Goal: Task Accomplishment & Management: Use online tool/utility

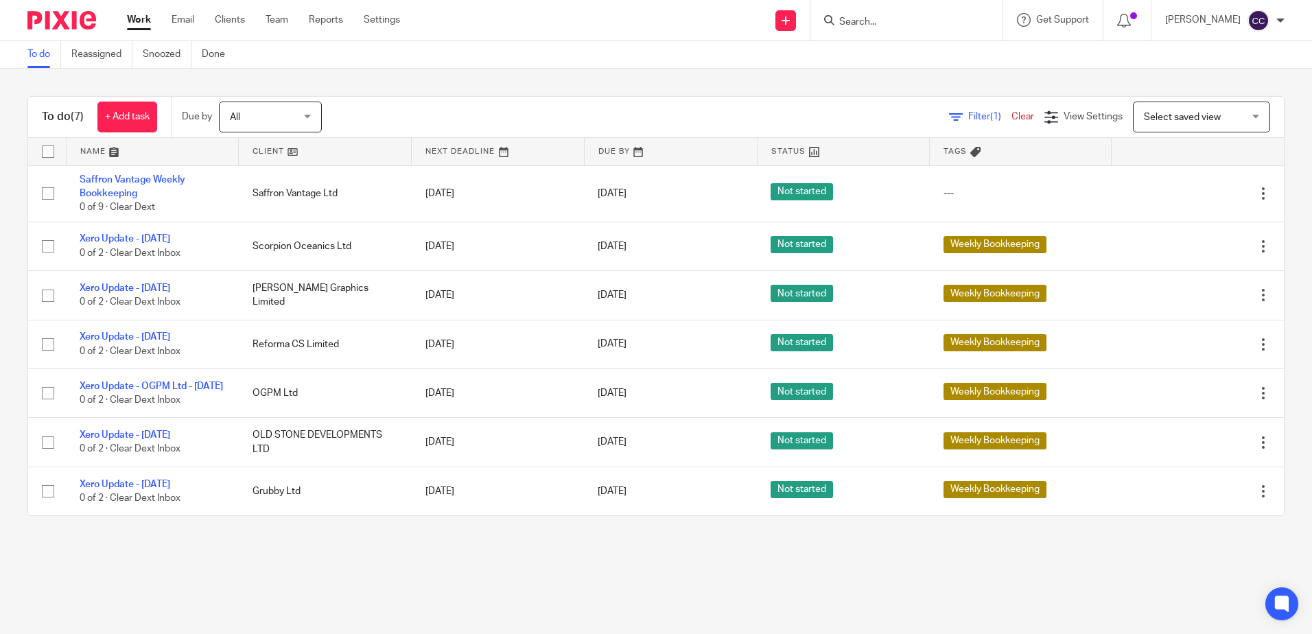
click at [267, 152] on link at bounding box center [325, 151] width 172 height 27
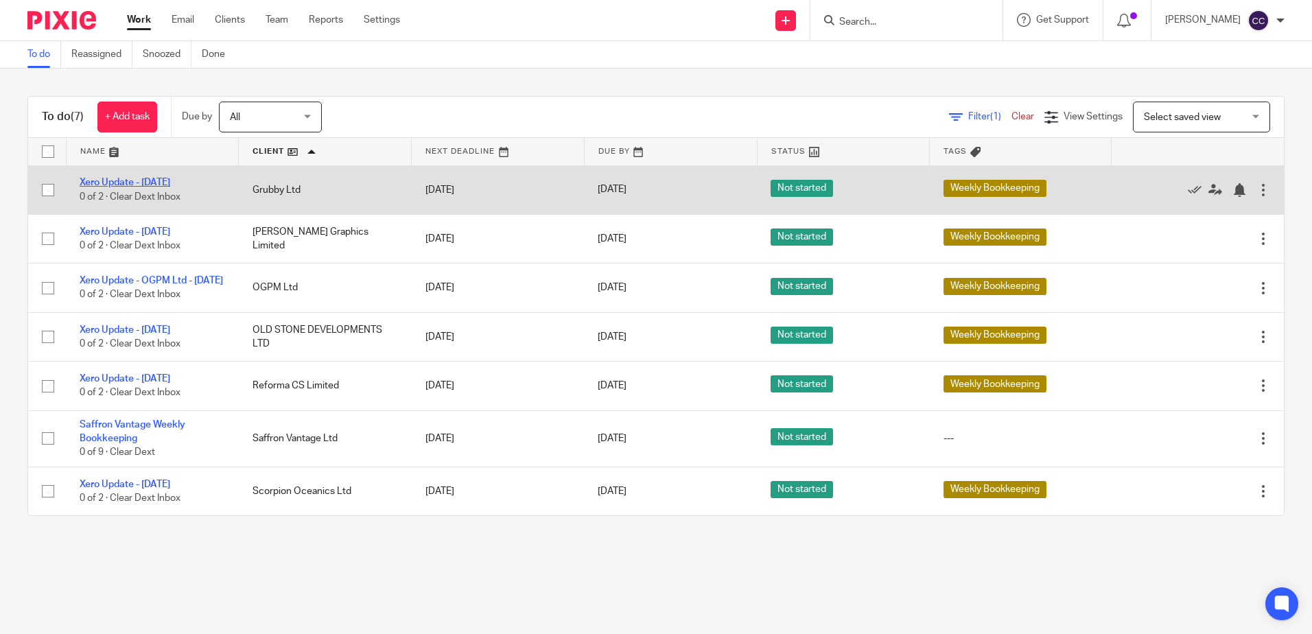
click at [167, 183] on link "Xero Update - [DATE]" at bounding box center [125, 183] width 91 height 10
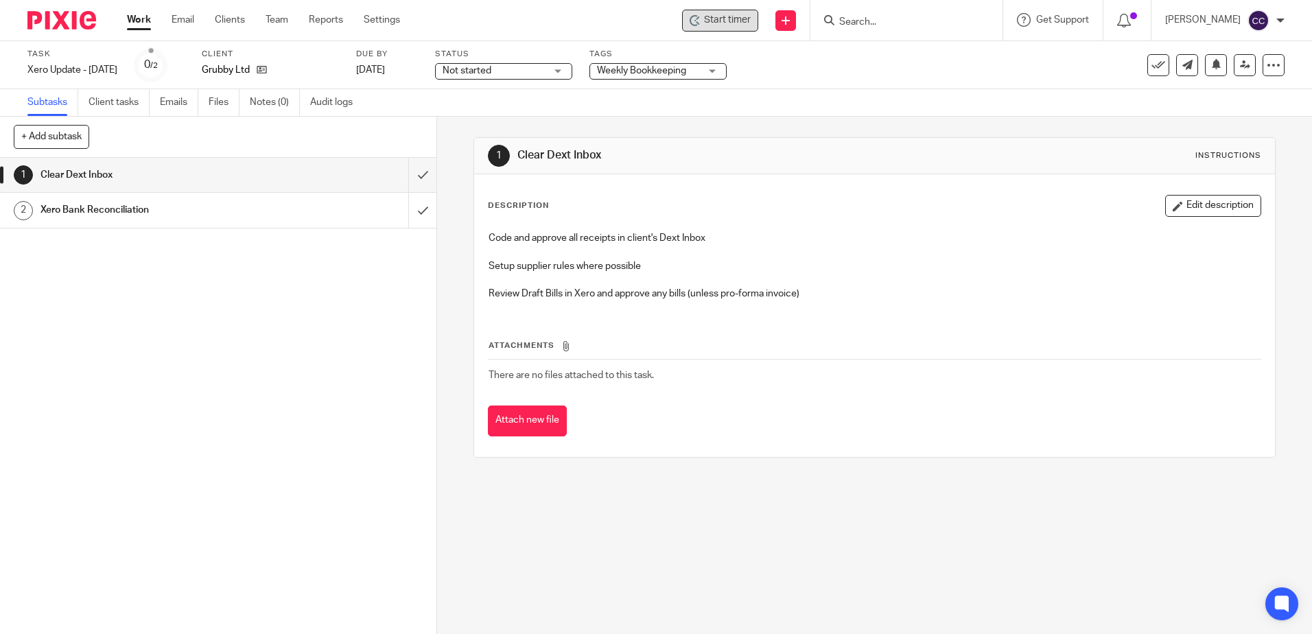
click at [751, 25] on span "Start timer" at bounding box center [727, 20] width 47 height 14
click at [751, 22] on span "Start timer" at bounding box center [727, 20] width 47 height 14
click at [410, 173] on input "submit" at bounding box center [218, 175] width 436 height 34
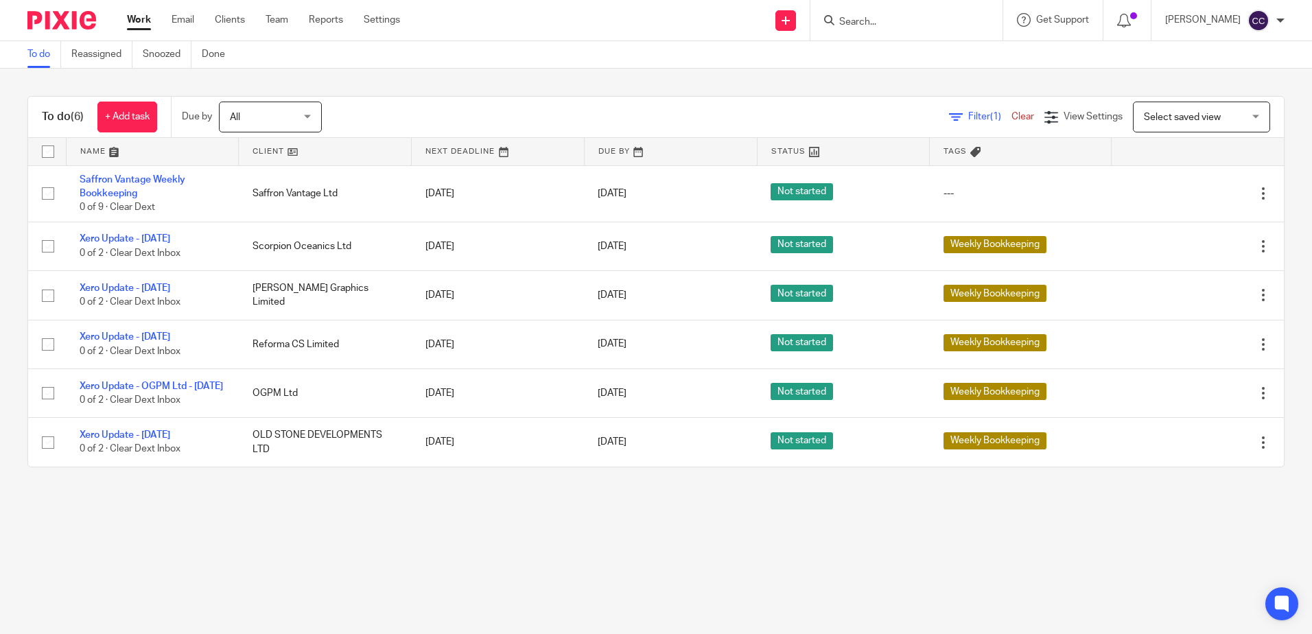
click at [264, 158] on link at bounding box center [325, 151] width 172 height 27
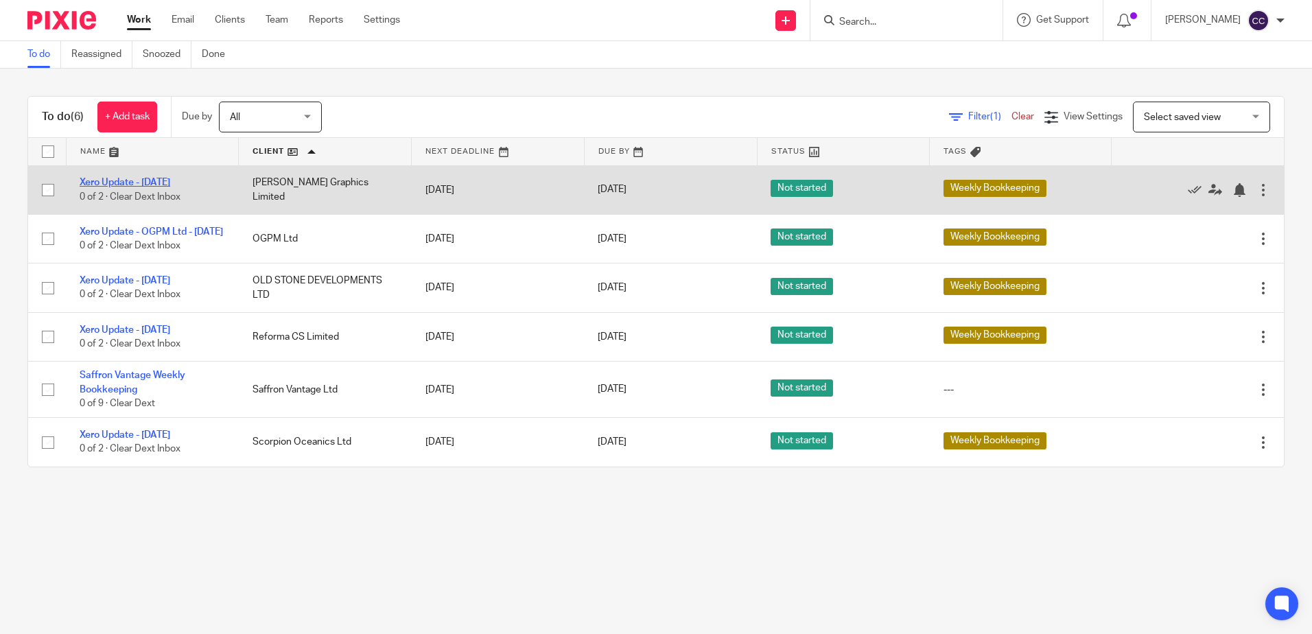
click at [170, 182] on link "Xero Update - [DATE]" at bounding box center [125, 183] width 91 height 10
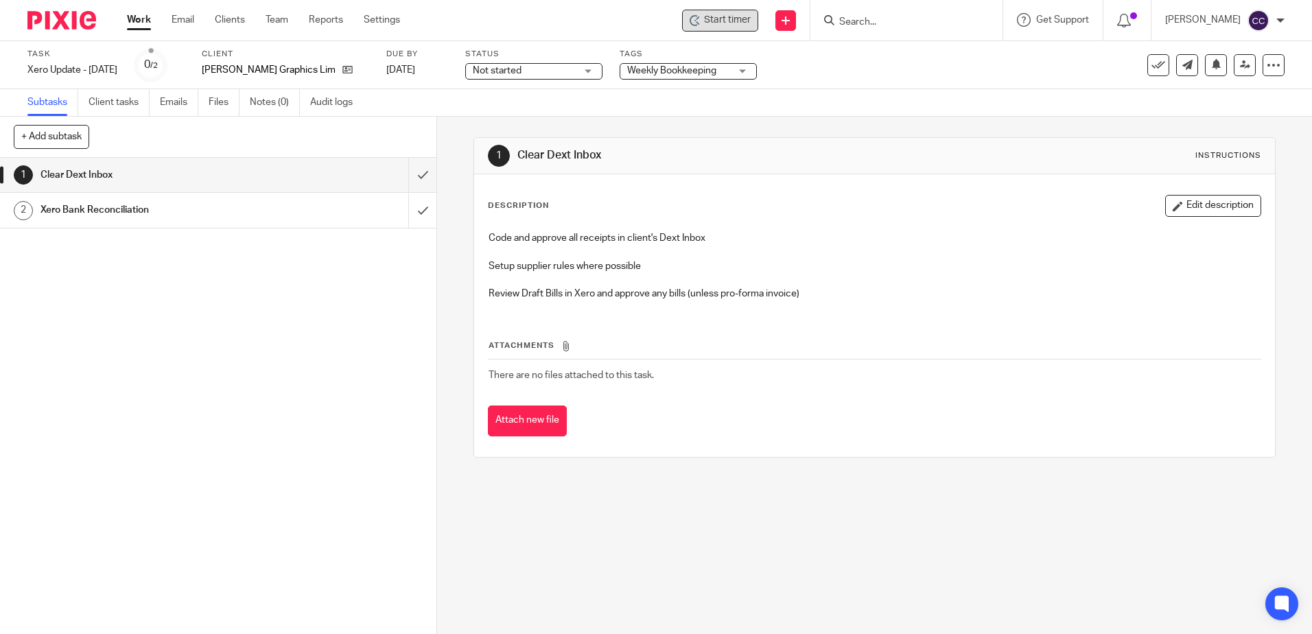
click at [728, 22] on span "Start timer" at bounding box center [727, 20] width 47 height 14
click at [730, 22] on span "Start timer" at bounding box center [727, 20] width 47 height 14
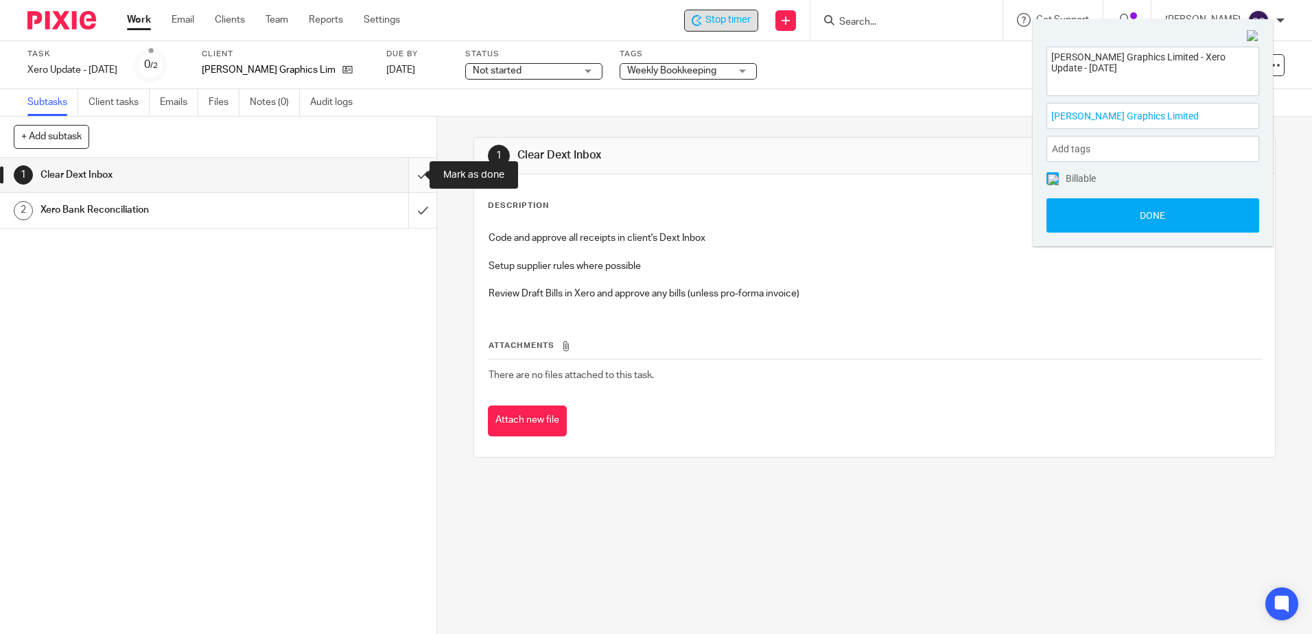
click at [409, 178] on input "submit" at bounding box center [218, 175] width 436 height 34
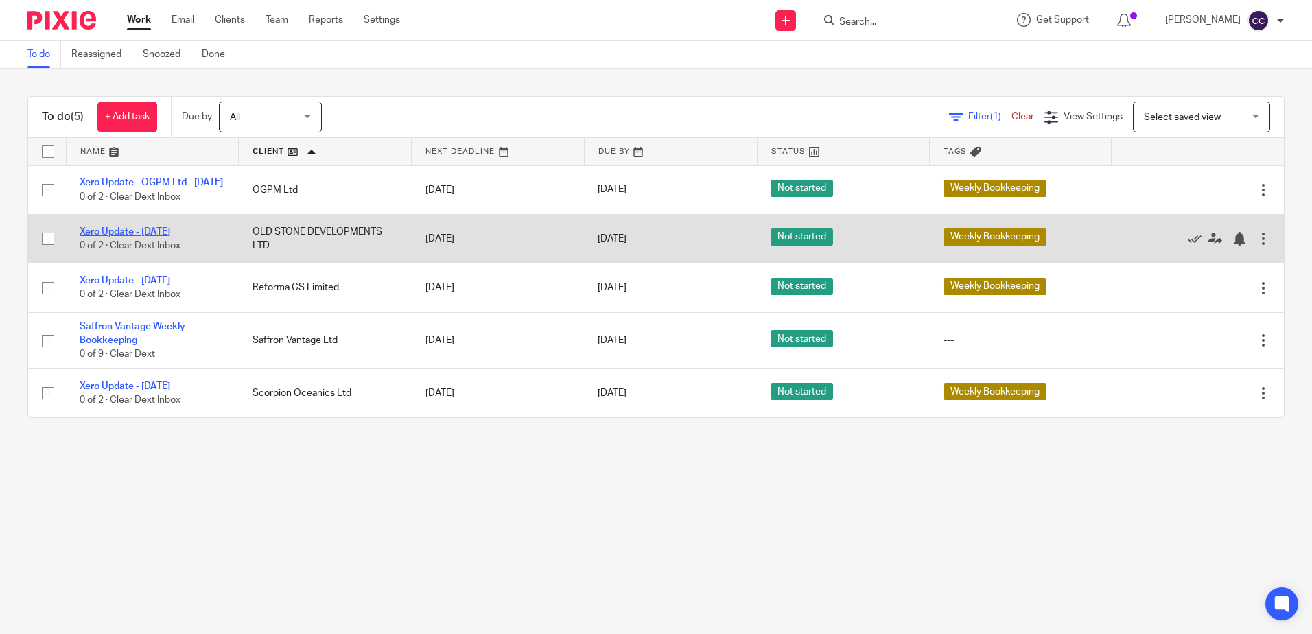
click at [170, 237] on link "Xero Update - [DATE]" at bounding box center [125, 232] width 91 height 10
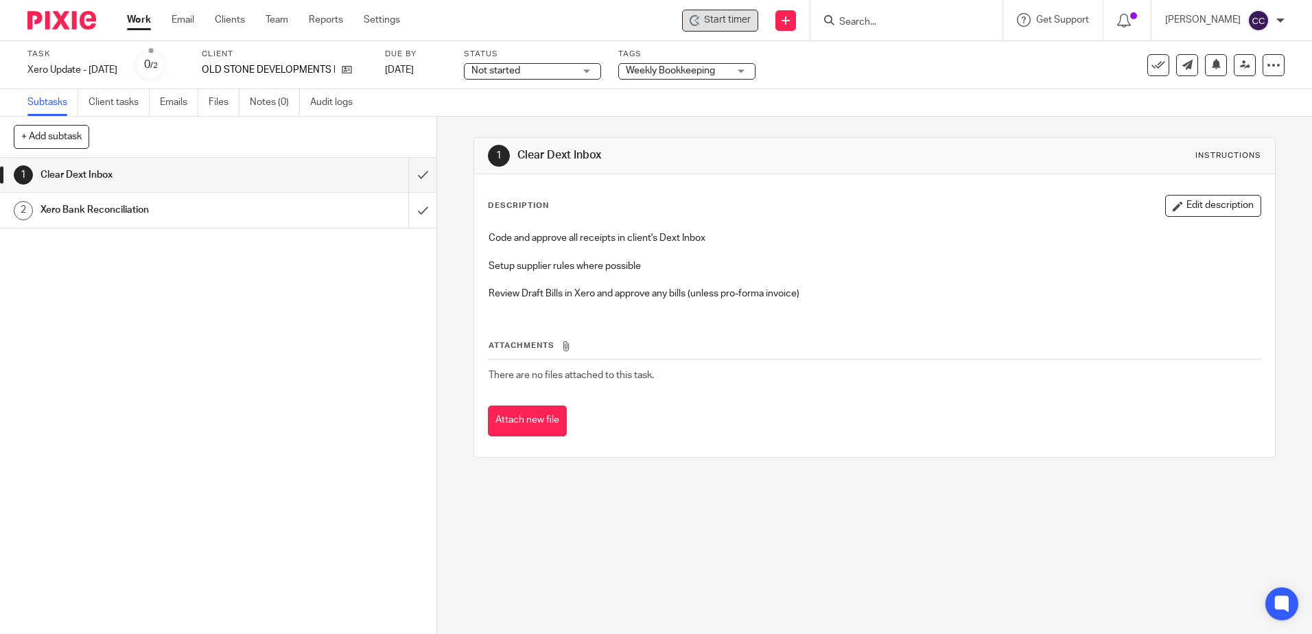
click at [700, 23] on icon at bounding box center [695, 20] width 11 height 11
click at [732, 23] on span "Start timer" at bounding box center [727, 20] width 47 height 14
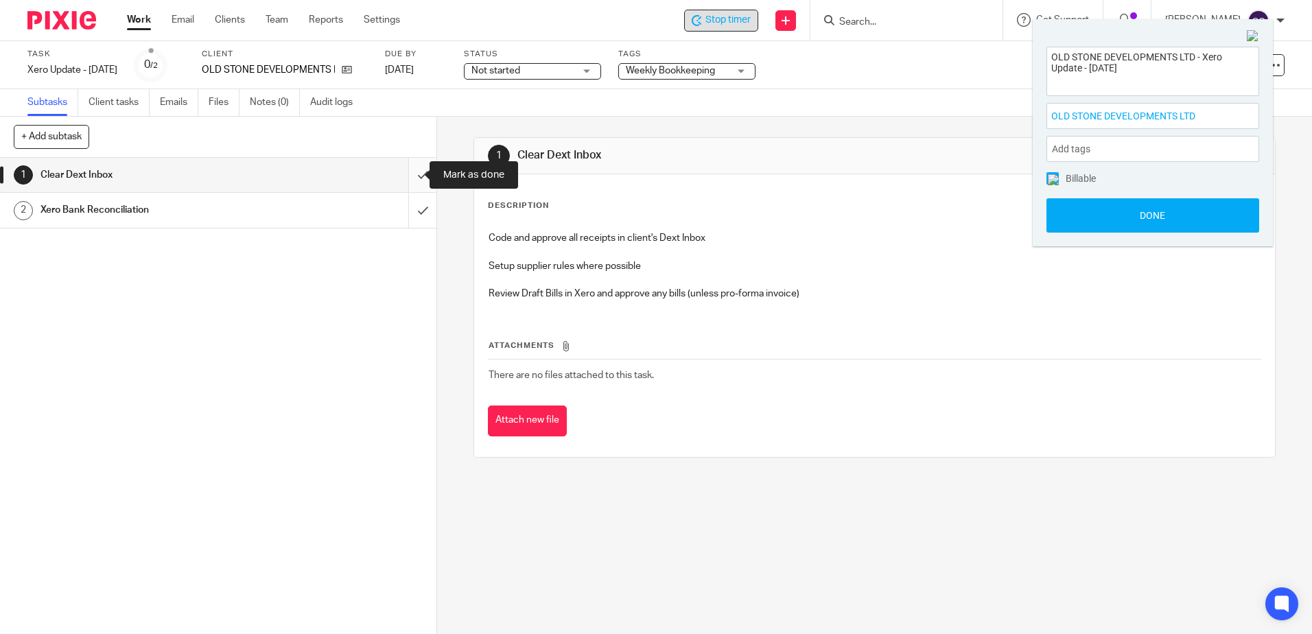
drag, startPoint x: 406, startPoint y: 176, endPoint x: 408, endPoint y: 185, distance: 8.3
click at [406, 176] on input "submit" at bounding box center [218, 175] width 436 height 34
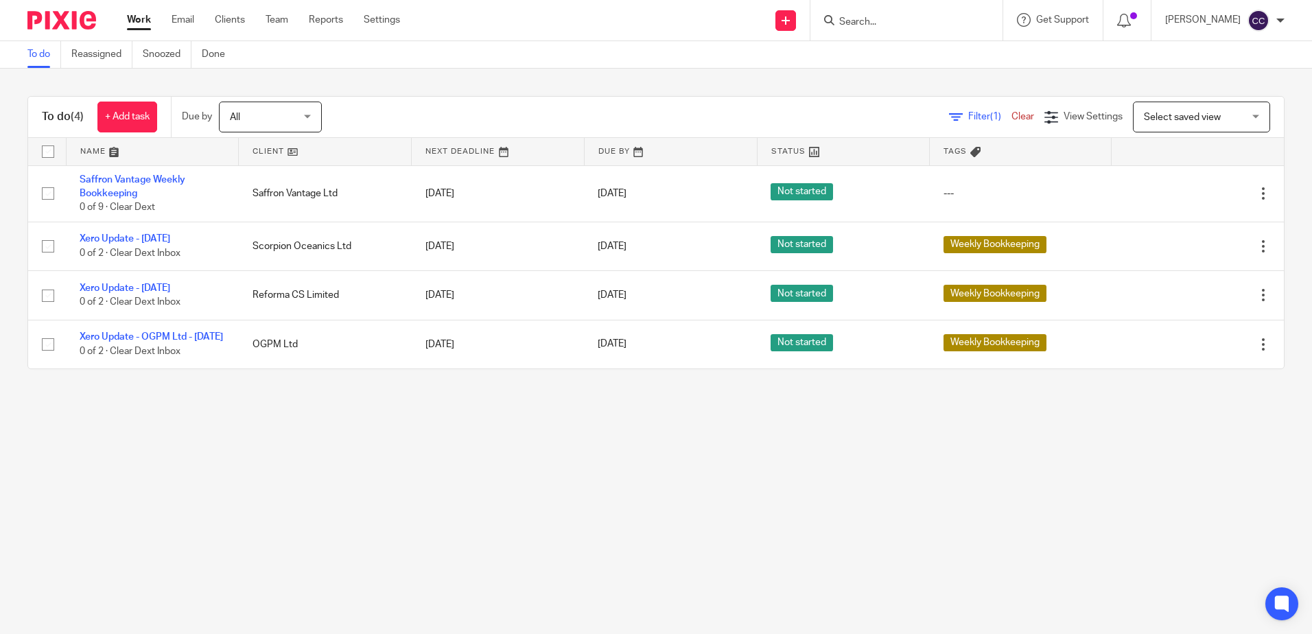
click at [263, 151] on link at bounding box center [325, 151] width 172 height 27
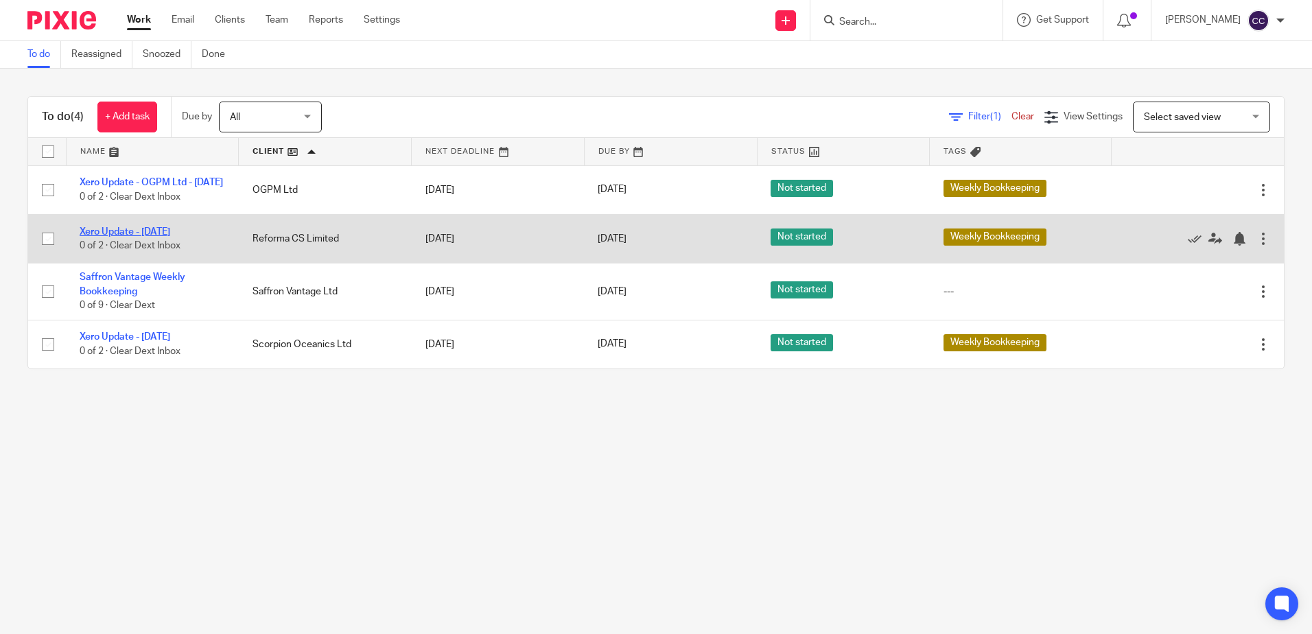
click at [170, 237] on link "Xero Update - [DATE]" at bounding box center [125, 232] width 91 height 10
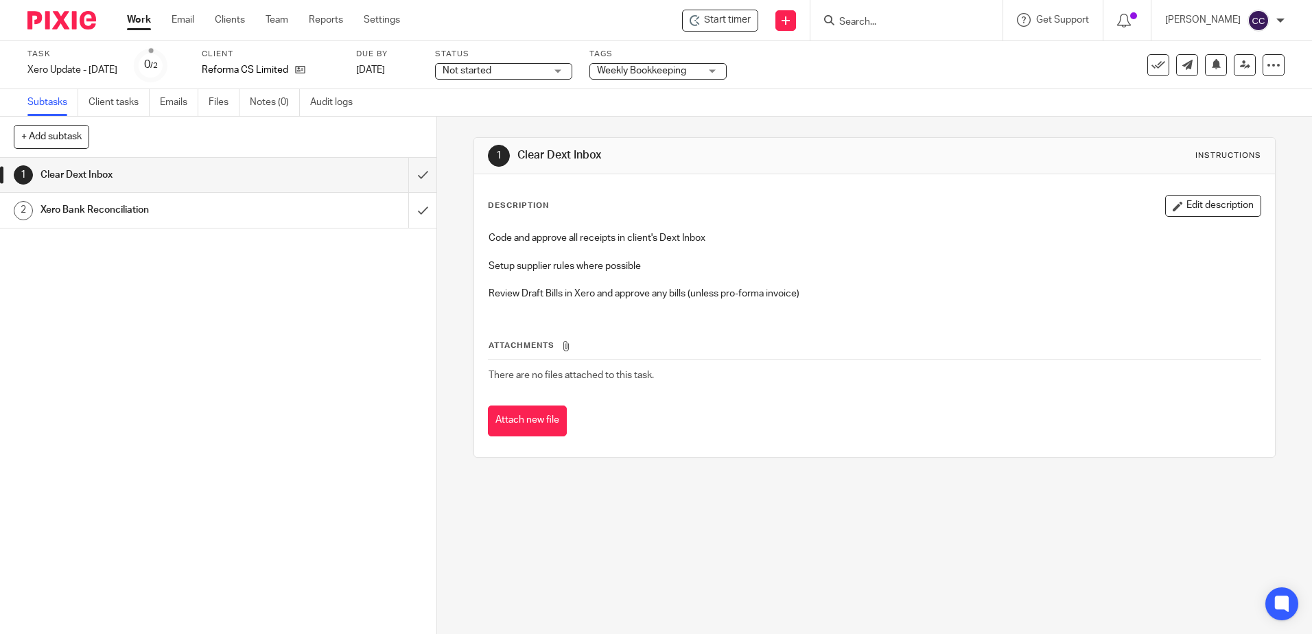
click at [738, 24] on span "Start timer" at bounding box center [727, 20] width 47 height 14
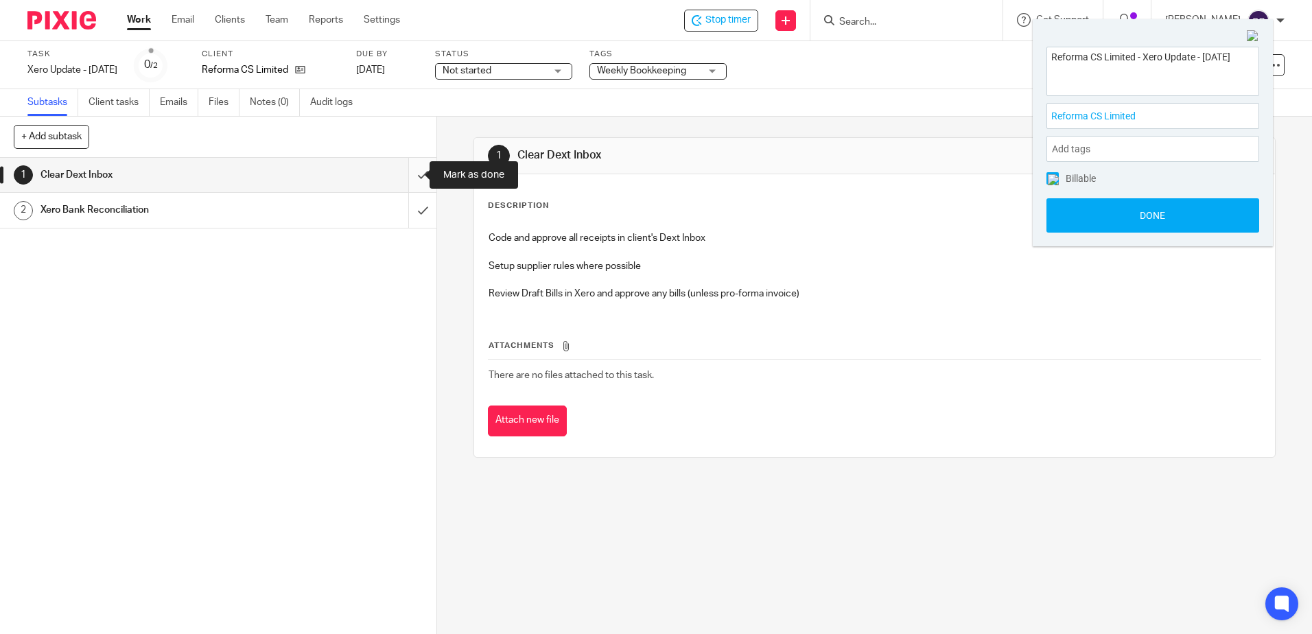
click at [409, 172] on input "submit" at bounding box center [218, 175] width 436 height 34
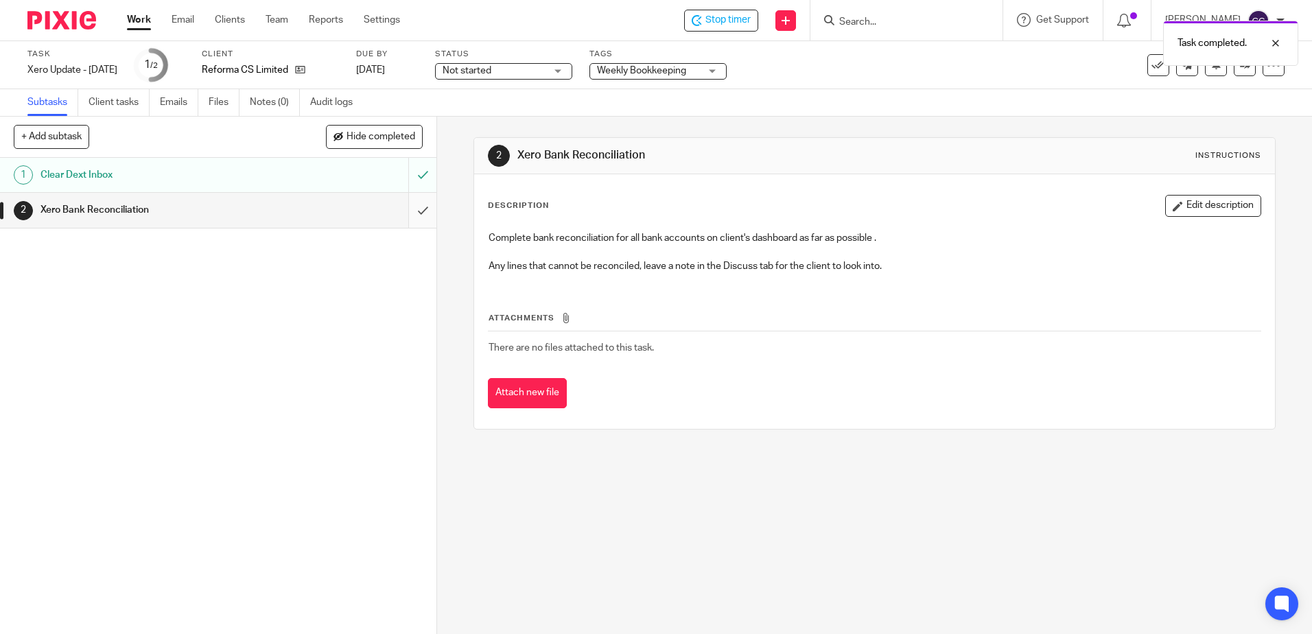
click at [408, 209] on input "submit" at bounding box center [218, 210] width 436 height 34
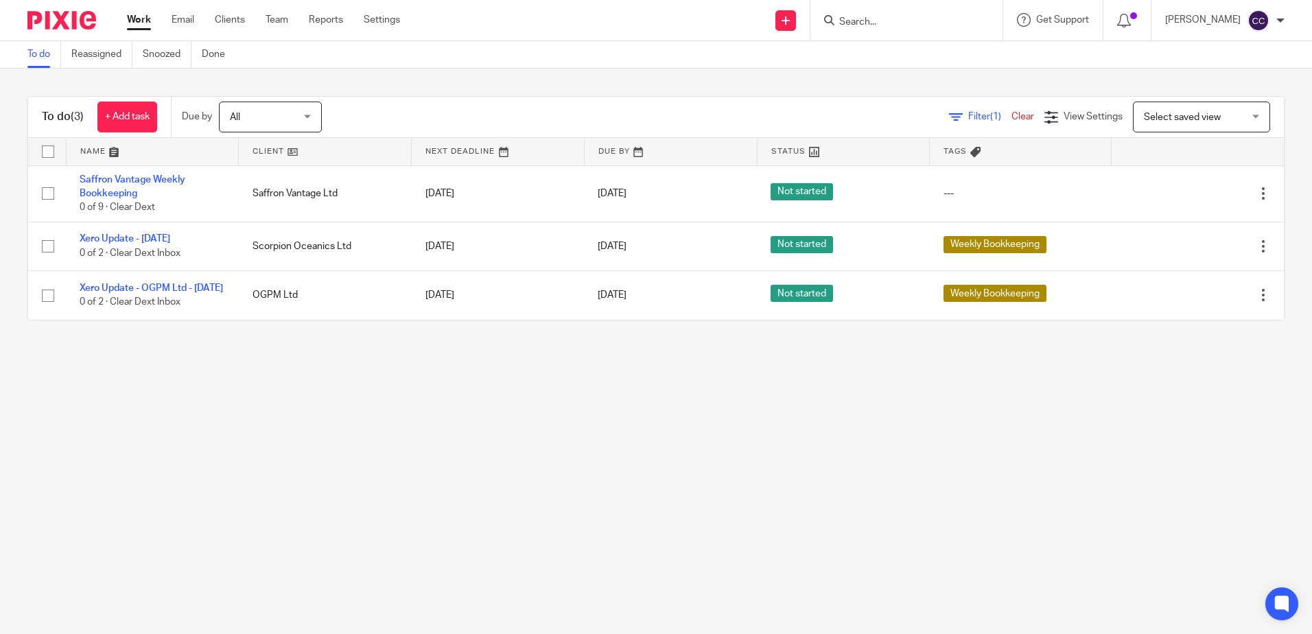
click at [269, 150] on link at bounding box center [325, 151] width 172 height 27
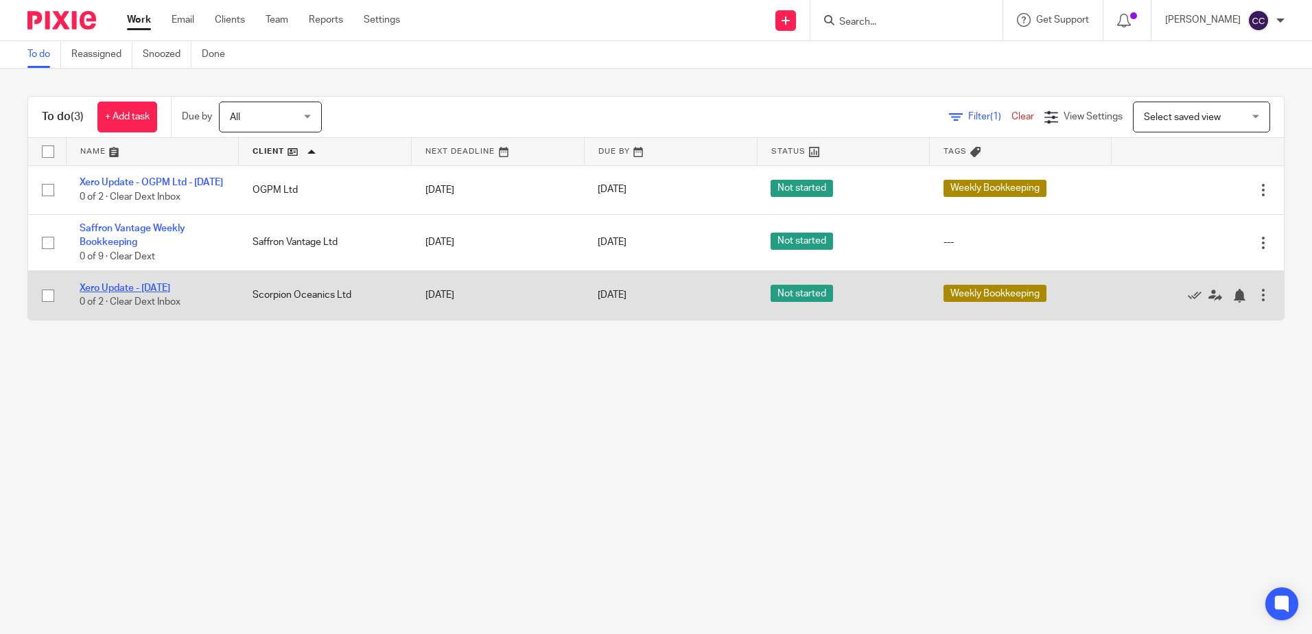
click at [150, 293] on link "Xero Update - [DATE]" at bounding box center [125, 288] width 91 height 10
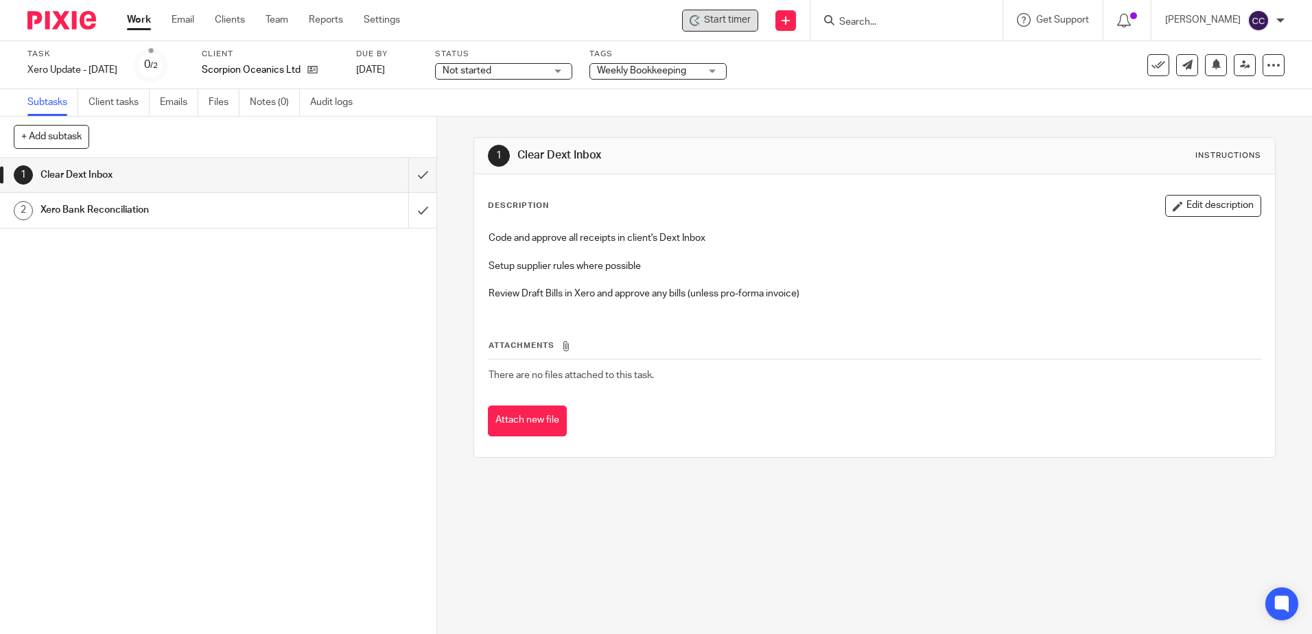
click at [742, 23] on span "Start timer" at bounding box center [727, 20] width 47 height 14
